Goal: Task Accomplishment & Management: Complete application form

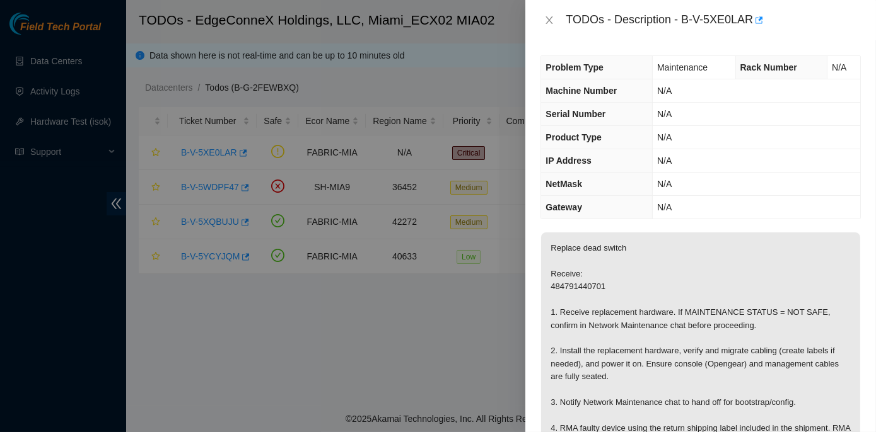
scroll to position [171, 0]
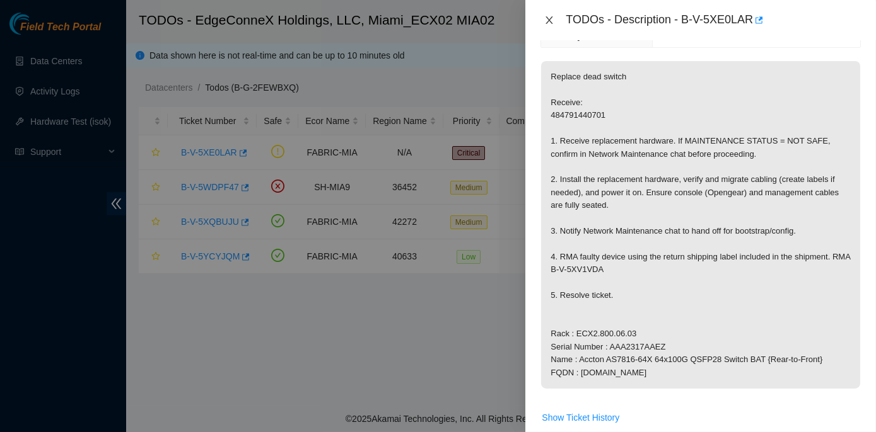
click at [551, 18] on icon "close" at bounding box center [549, 20] width 7 height 8
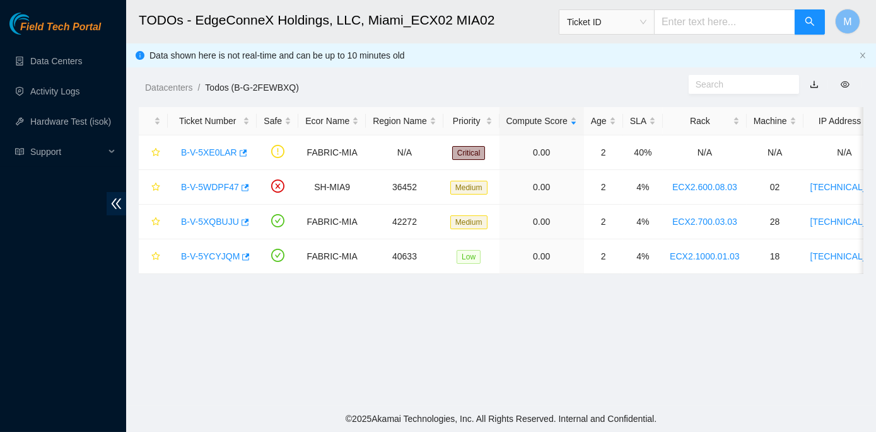
scroll to position [213, 0]
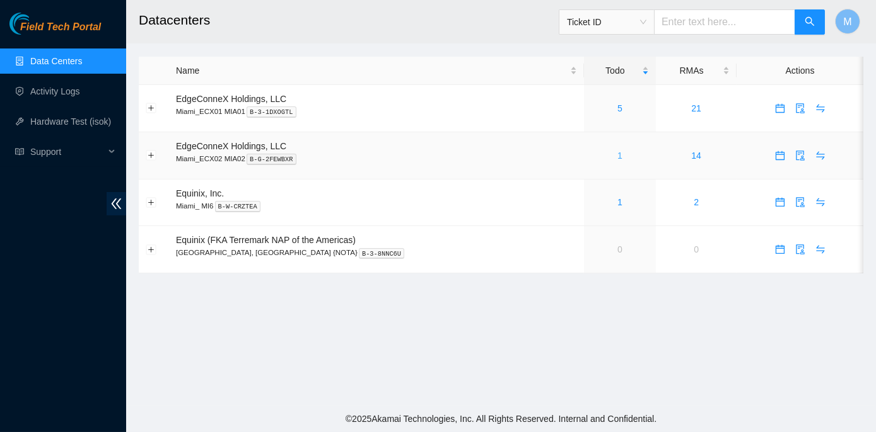
click at [617, 156] on link "1" at bounding box center [619, 156] width 5 height 10
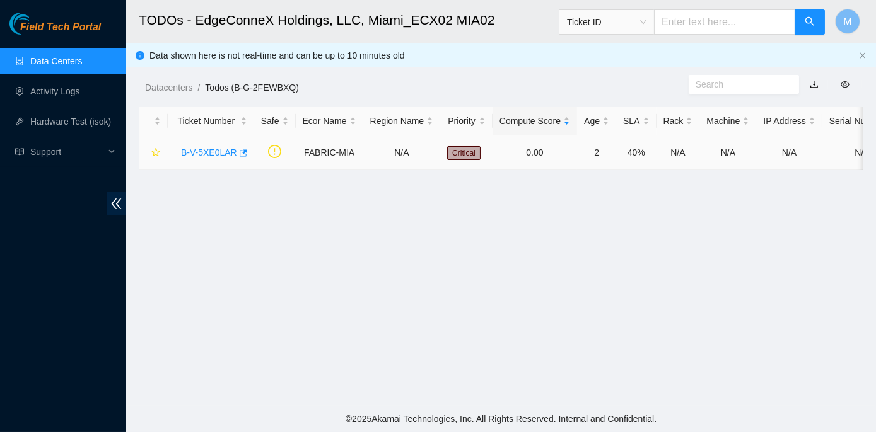
click at [195, 152] on link "B-V-5XE0LAR" at bounding box center [209, 153] width 56 height 10
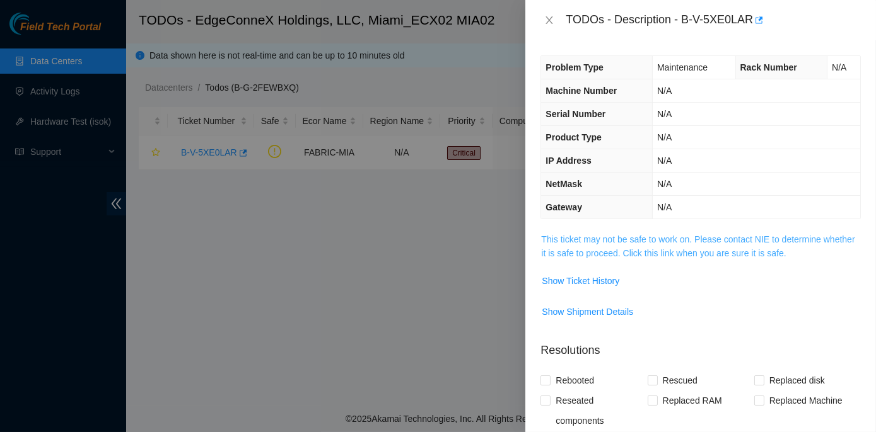
click at [596, 236] on link "This ticket may not be safe to work on. Please contact NIE to determine whether…" at bounding box center [697, 247] width 313 height 24
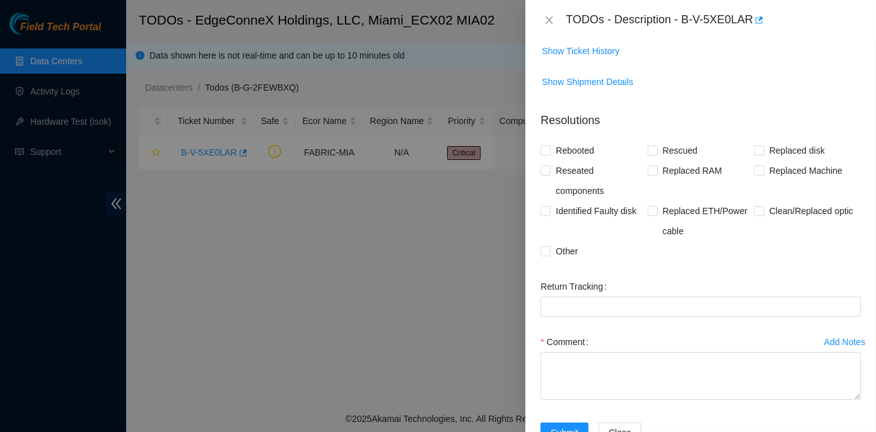
scroll to position [520, 0]
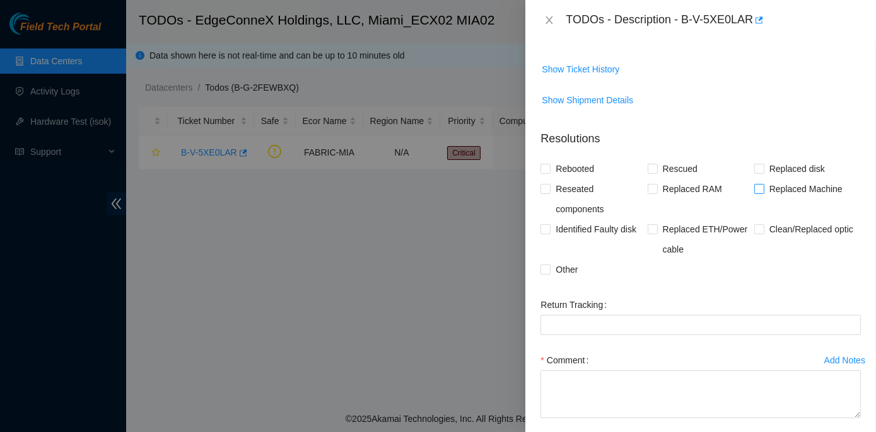
click at [754, 190] on input "Replaced Machine" at bounding box center [758, 188] width 9 height 9
checkbox input "true"
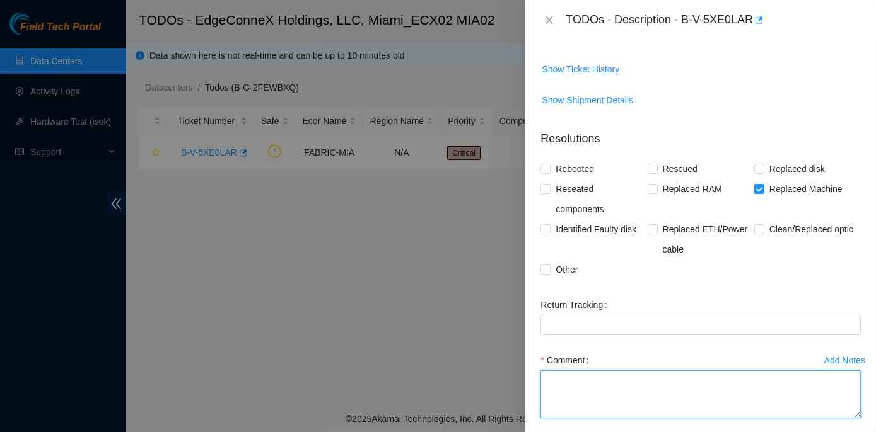
click at [564, 381] on textarea "Comment" at bounding box center [700, 395] width 320 height 48
paste textarea "Rack : ECX2.800.06.03 Old Serial Number : AAA2317AAEZ Name : Accton AS7816-64X …"
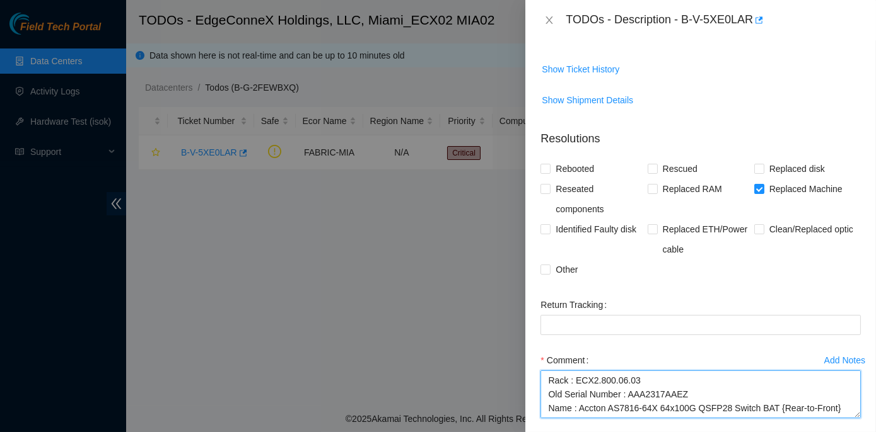
scroll to position [274, 0]
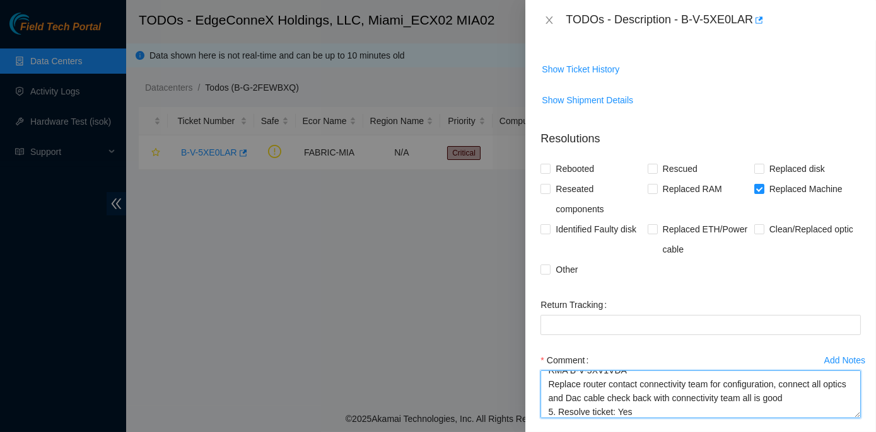
type textarea "Rack : ECX2.800.06.03 Old Serial Number : AAA2317AAEZ Name : Accton AS7816-64X …"
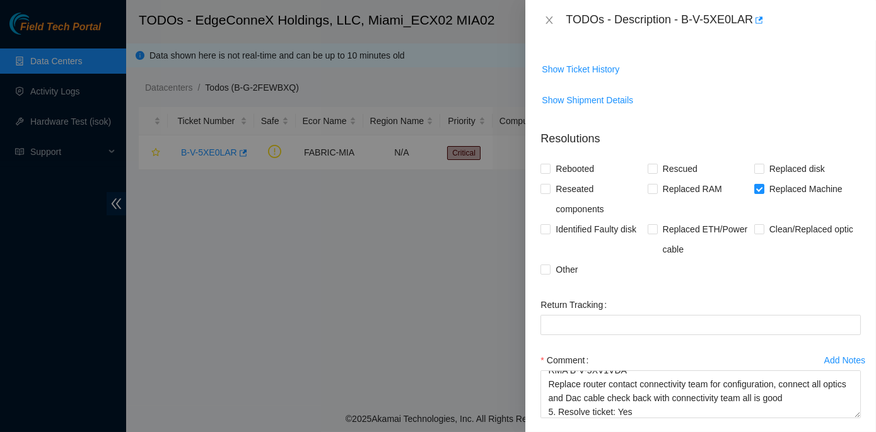
scroll to position [577, 0]
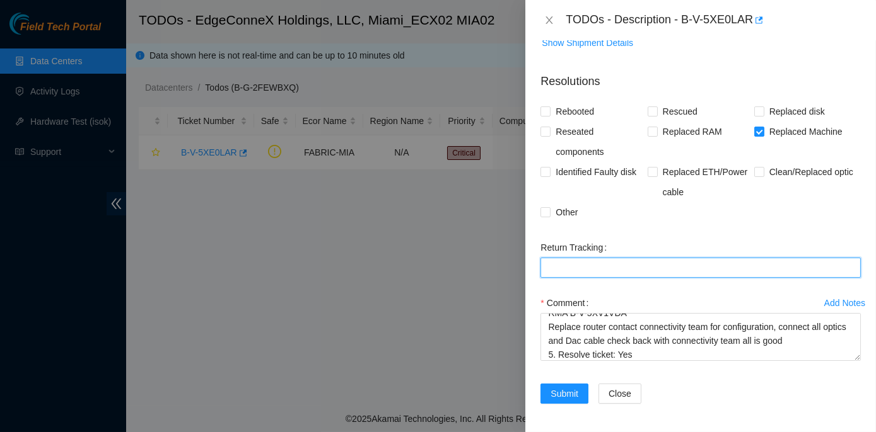
click at [560, 267] on Tracking "Return Tracking" at bounding box center [700, 268] width 320 height 20
paste Tracking "9612018969028700309029"
type Tracking "9612018969028700309029"
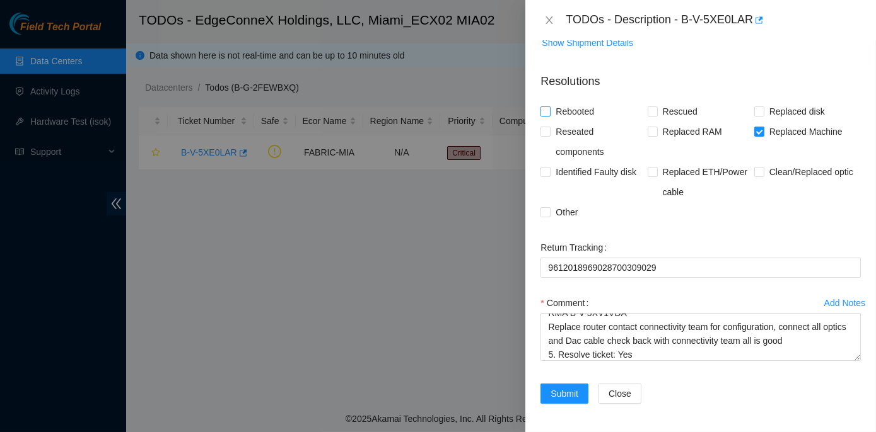
click at [548, 112] on input "Rebooted" at bounding box center [544, 111] width 9 height 9
checkbox input "true"
click at [574, 388] on span "Submit" at bounding box center [564, 394] width 28 height 14
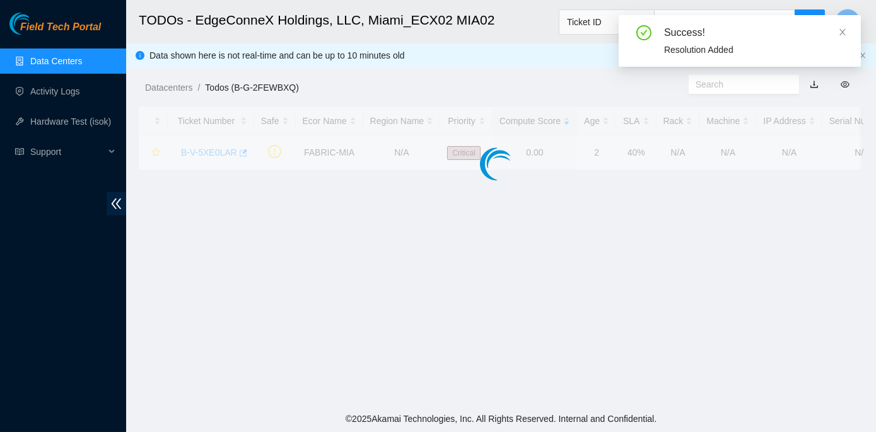
scroll to position [311, 0]
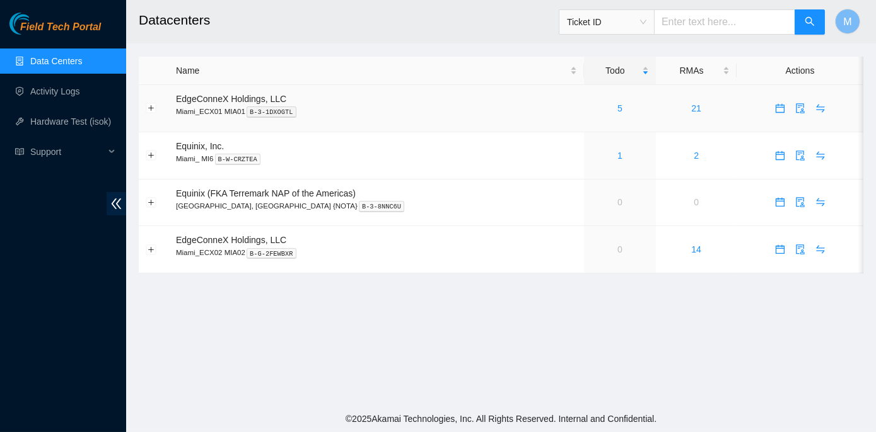
click at [591, 109] on div "5" at bounding box center [620, 108] width 59 height 14
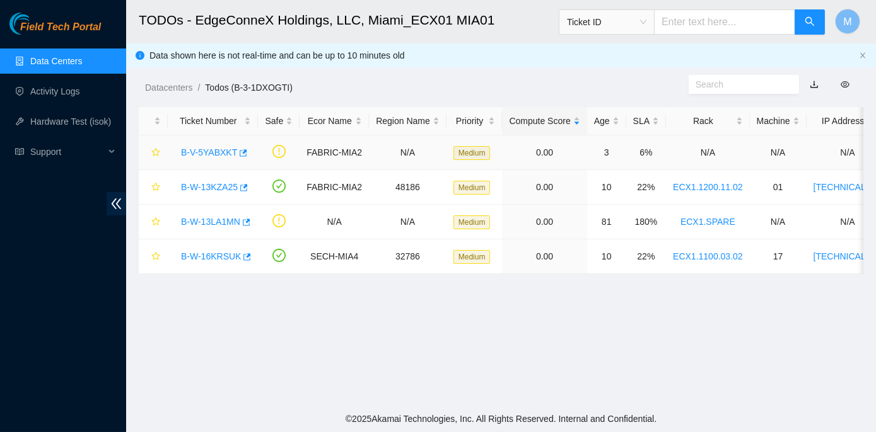
click at [198, 156] on link "B-V-5YABXKT" at bounding box center [209, 153] width 56 height 10
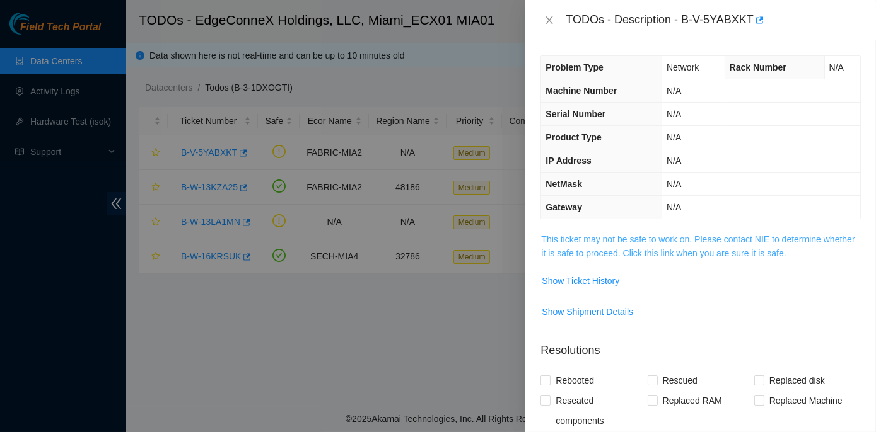
click at [651, 236] on link "This ticket may not be safe to work on. Please contact NIE to determine whether…" at bounding box center [697, 247] width 313 height 24
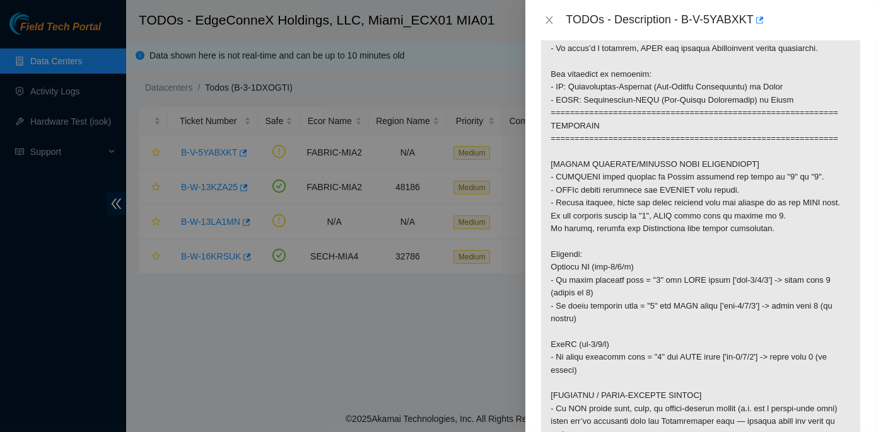
scroll to position [286, 0]
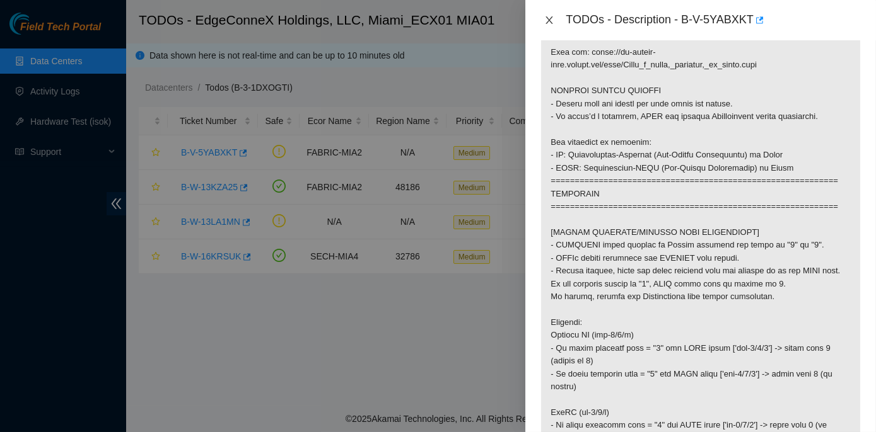
click at [548, 18] on icon "close" at bounding box center [549, 20] width 10 height 10
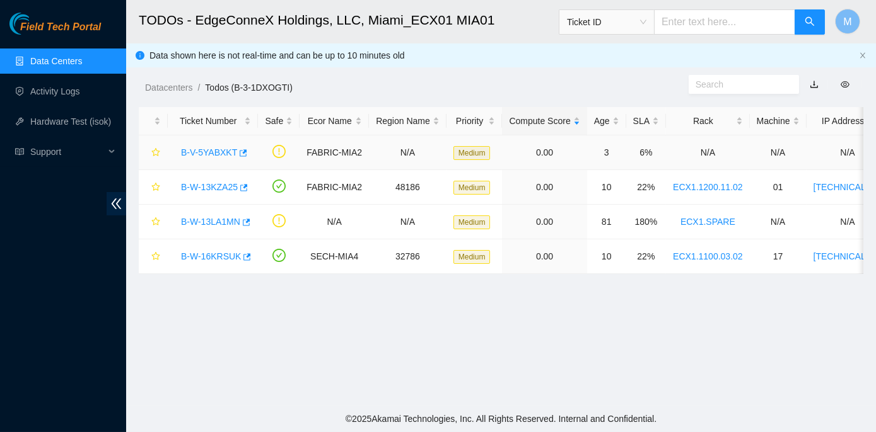
scroll to position [310, 0]
click at [44, 59] on link "Data Centers" at bounding box center [56, 61] width 52 height 10
